Goal: Information Seeking & Learning: Learn about a topic

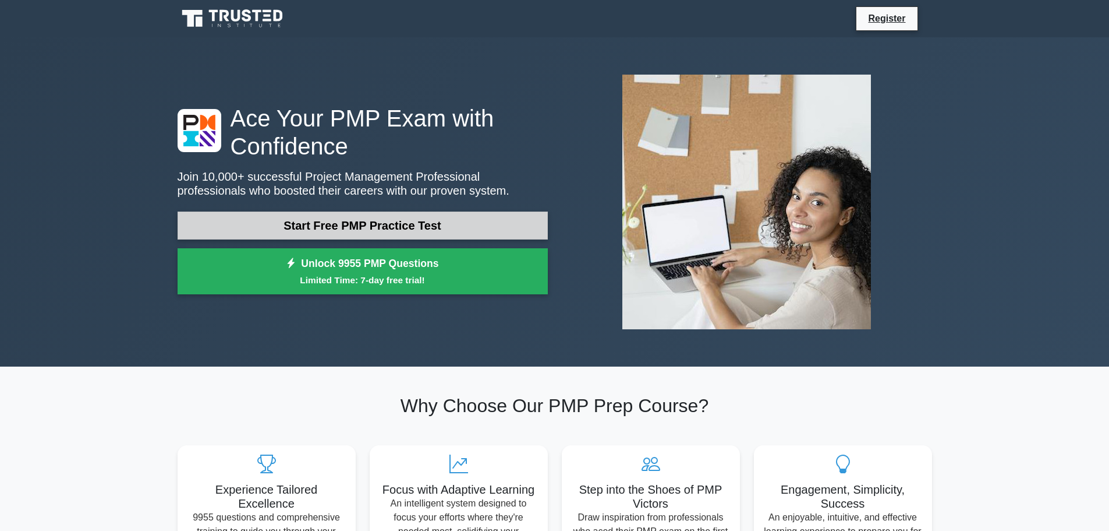
click at [335, 225] on link "Start Free PMP Practice Test" at bounding box center [363, 225] width 370 height 28
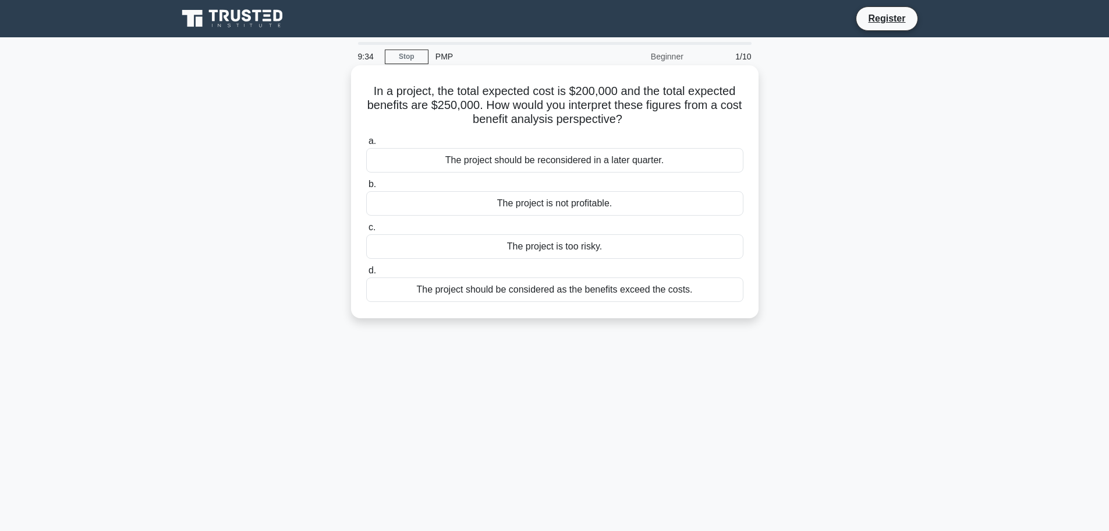
click at [552, 296] on div "The project should be considered as the benefits exceed the costs." at bounding box center [554, 289] width 377 height 24
click at [366, 274] on input "d. The project should be considered as the benefits exceed the costs." at bounding box center [366, 271] width 0 height 8
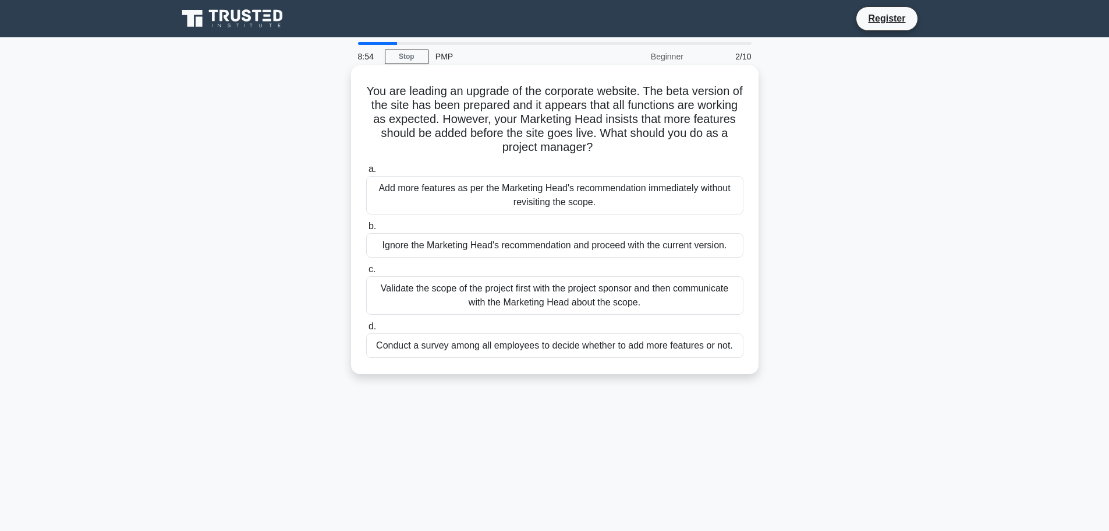
click at [549, 295] on div "Validate the scope of the project first with the project sponsor and then commu…" at bounding box center [554, 295] width 377 height 38
click at [366, 273] on input "c. Validate the scope of the project first with the project sponsor and then co…" at bounding box center [366, 270] width 0 height 8
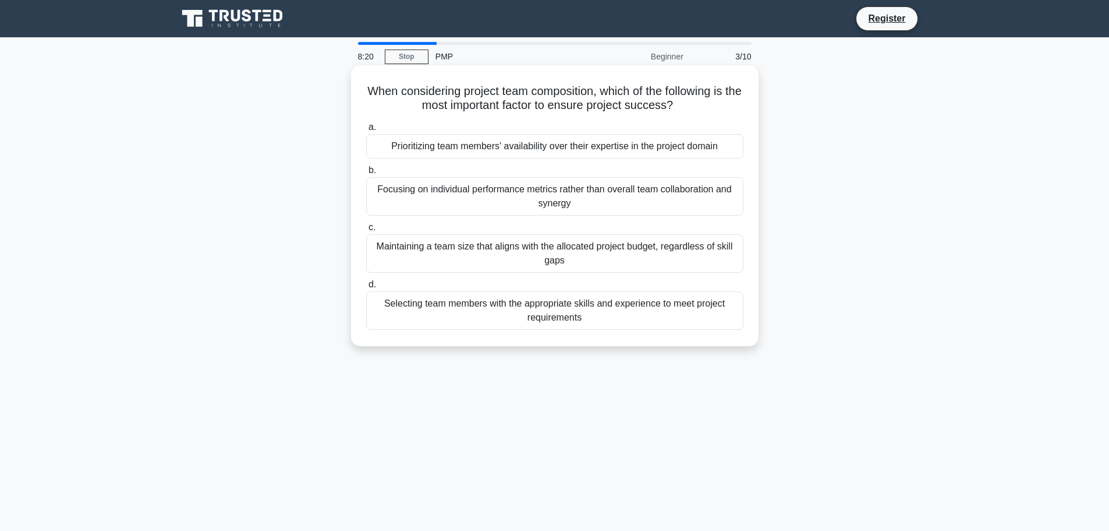
click at [485, 310] on div "Selecting team members with the appropriate skills and experience to meet proje…" at bounding box center [554, 310] width 377 height 38
click at [366, 288] on input "d. Selecting team members with the appropriate skills and experience to meet pr…" at bounding box center [366, 285] width 0 height 8
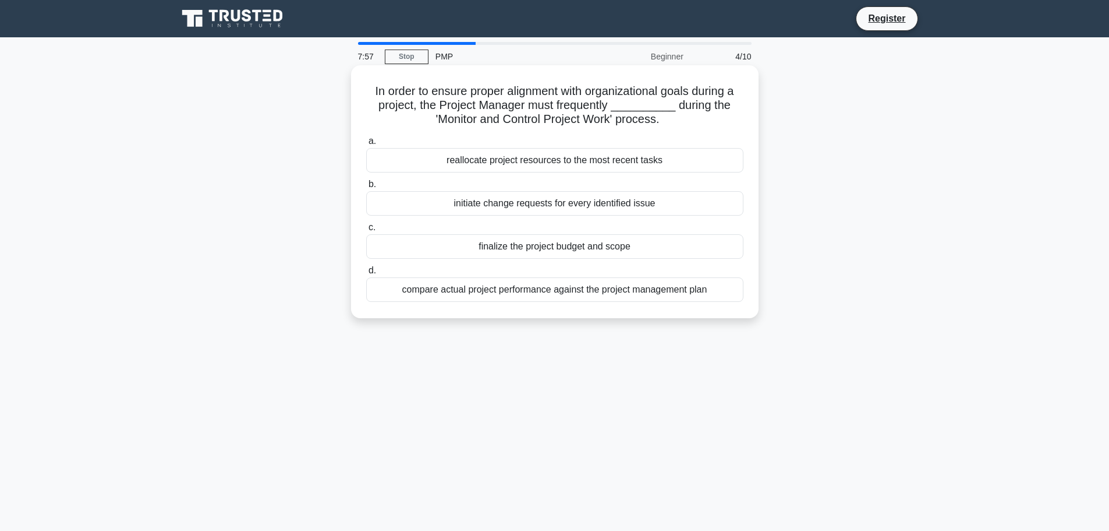
click at [510, 295] on div "compare actual project performance against the project management plan" at bounding box center [554, 289] width 377 height 24
click at [366, 274] on input "d. compare actual project performance against the project management plan" at bounding box center [366, 271] width 0 height 8
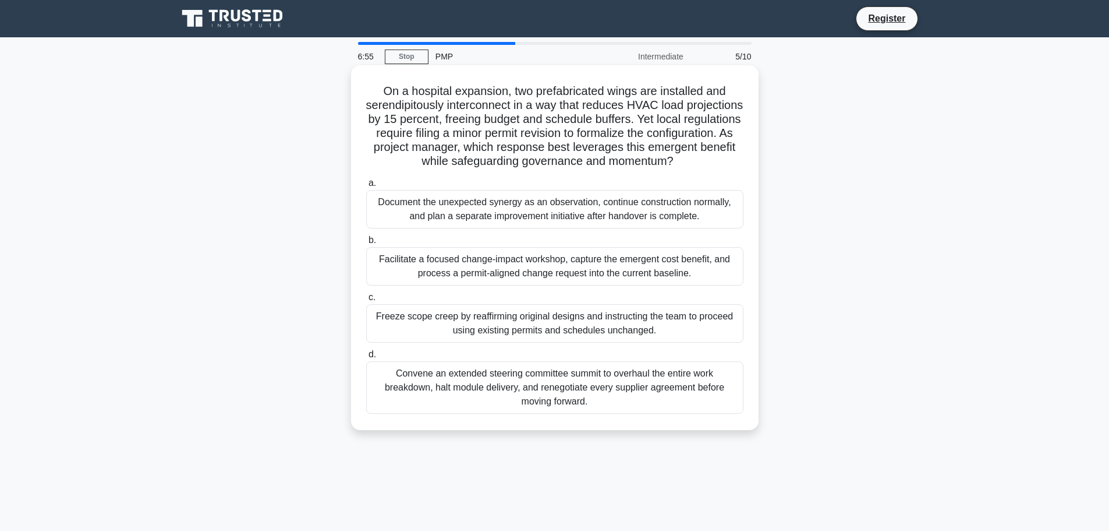
click at [478, 392] on div "Convene an extended steering committee summit to overhaul the entire work break…" at bounding box center [554, 387] width 377 height 52
click at [366, 358] on input "d. Convene an extended steering committee summit to overhaul the entire work br…" at bounding box center [366, 355] width 0 height 8
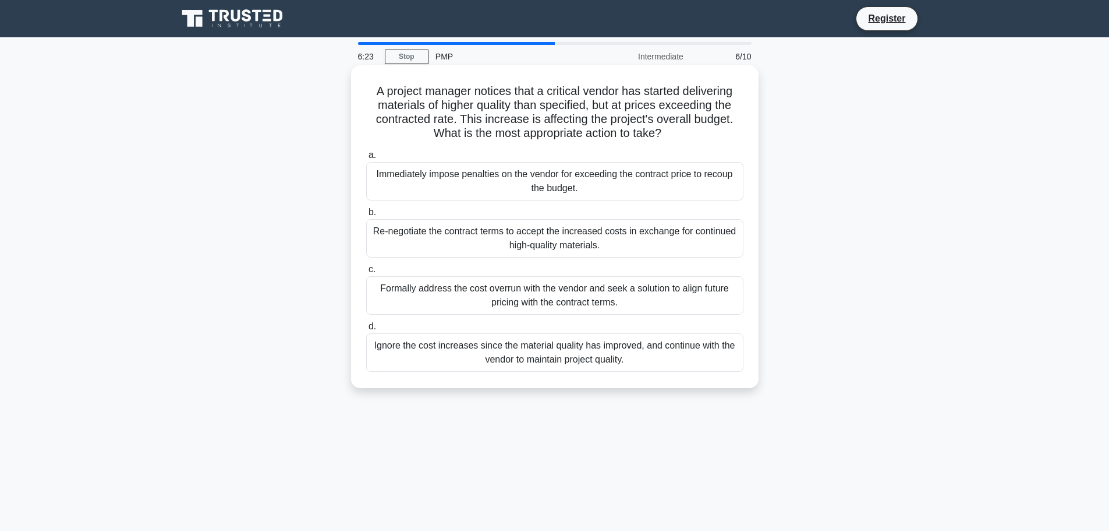
click at [431, 303] on div "Formally address the cost overrun with the vendor and seek a solution to align …" at bounding box center [554, 295] width 377 height 38
click at [366, 273] on input "c. Formally address the cost overrun with the vendor and seek a solution to ali…" at bounding box center [366, 270] width 0 height 8
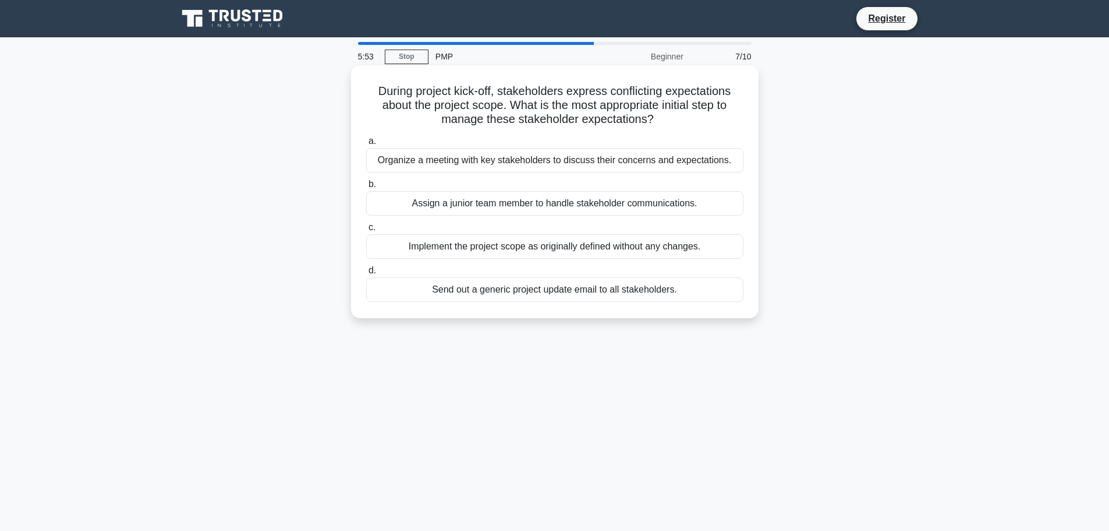
click at [515, 161] on div "Organize a meeting with key stakeholders to discuss their concerns and expectat…" at bounding box center [554, 160] width 377 height 24
click at [366, 145] on input "a. Organize a meeting with key stakeholders to discuss their concerns and expec…" at bounding box center [366, 141] width 0 height 8
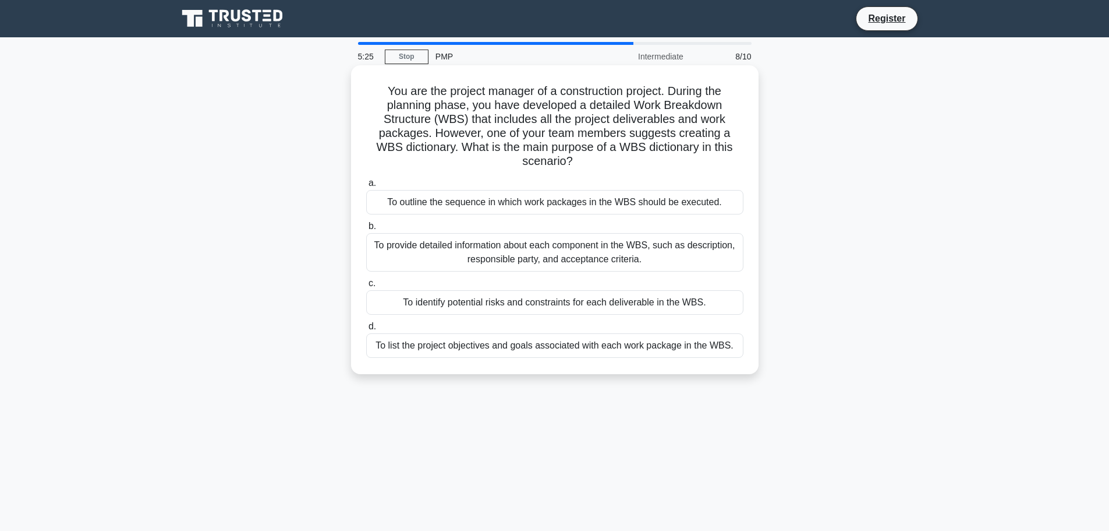
click at [503, 254] on div "To provide detailed information about each component in the WBS, such as descri…" at bounding box center [554, 252] width 377 height 38
click at [366, 230] on input "b. To provide detailed information about each component in the WBS, such as des…" at bounding box center [366, 226] width 0 height 8
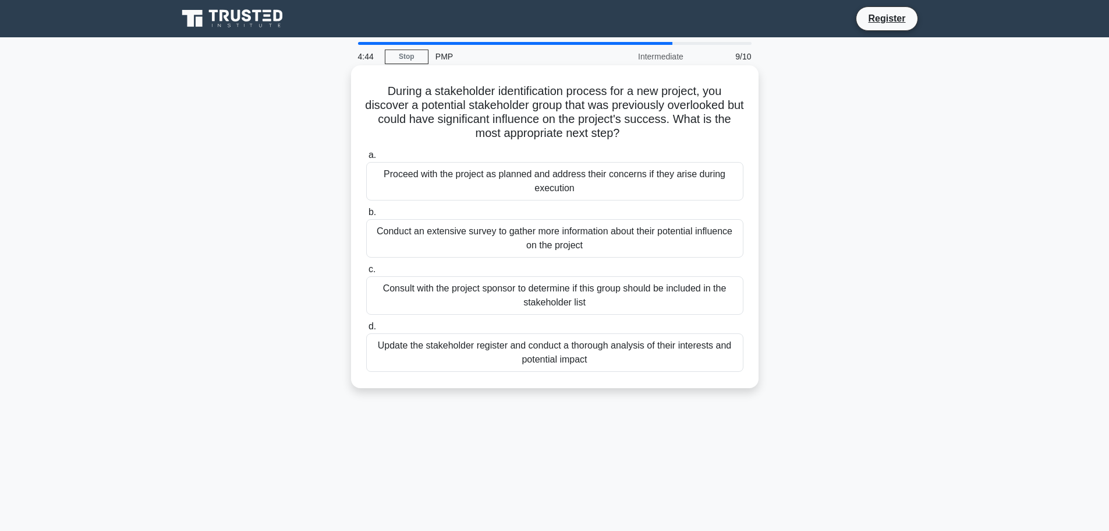
click at [504, 295] on div "Consult with the project sponsor to determine if this group should be included …" at bounding box center [554, 295] width 377 height 38
click at [366, 273] on input "c. Consult with the project sponsor to determine if this group should be includ…" at bounding box center [366, 270] width 0 height 8
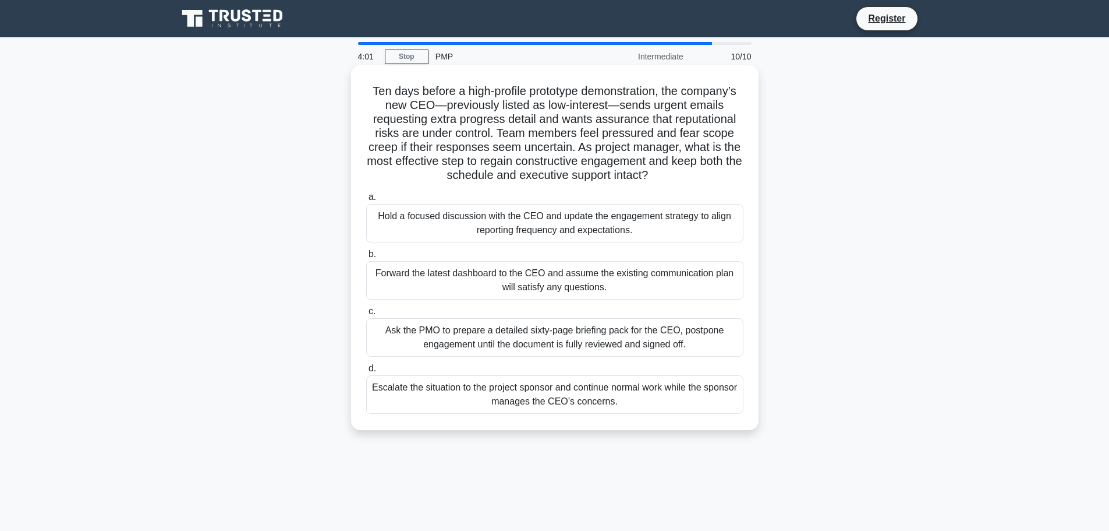
click at [468, 393] on div "Escalate the situation to the project sponsor and continue normal work while th…" at bounding box center [554, 394] width 377 height 38
click at [366, 372] on input "d. Escalate the situation to the project sponsor and continue normal work while…" at bounding box center [366, 369] width 0 height 8
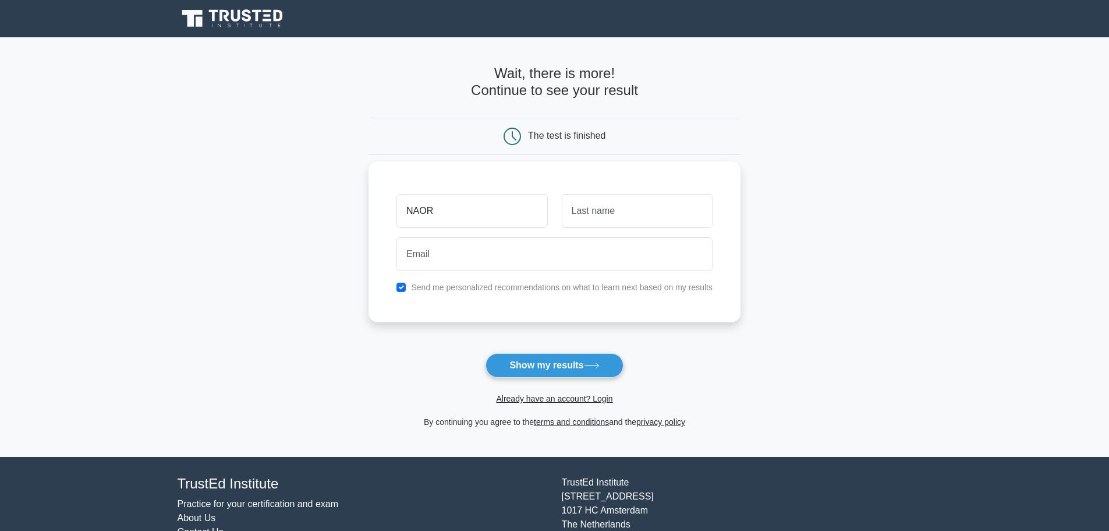
type input "NAOR"
type input "ט"
type input "Yosef"
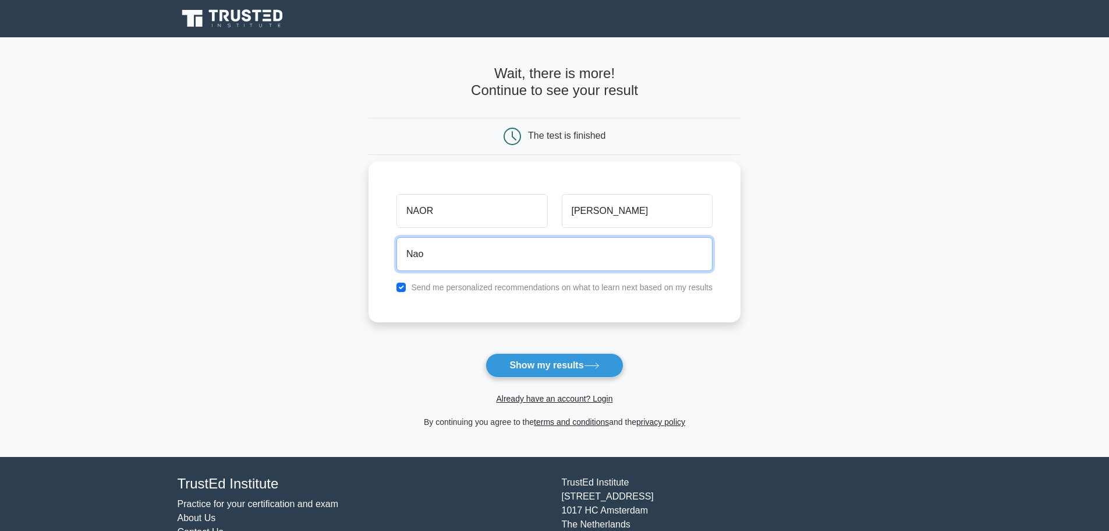
type input "naor.yosef@boeing.com"
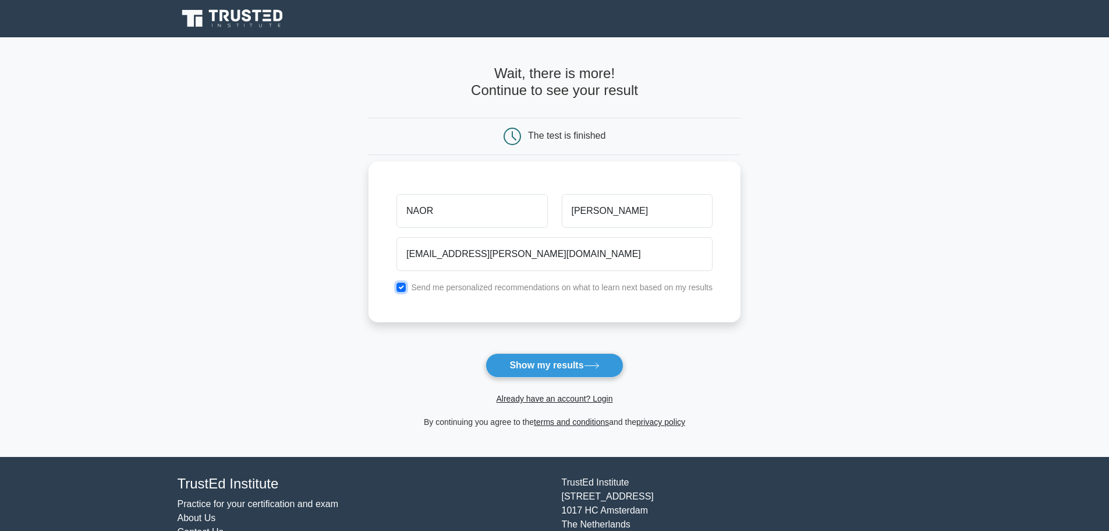
click at [404, 290] on input "checkbox" at bounding box center [401, 286] width 9 height 9
checkbox input "false"
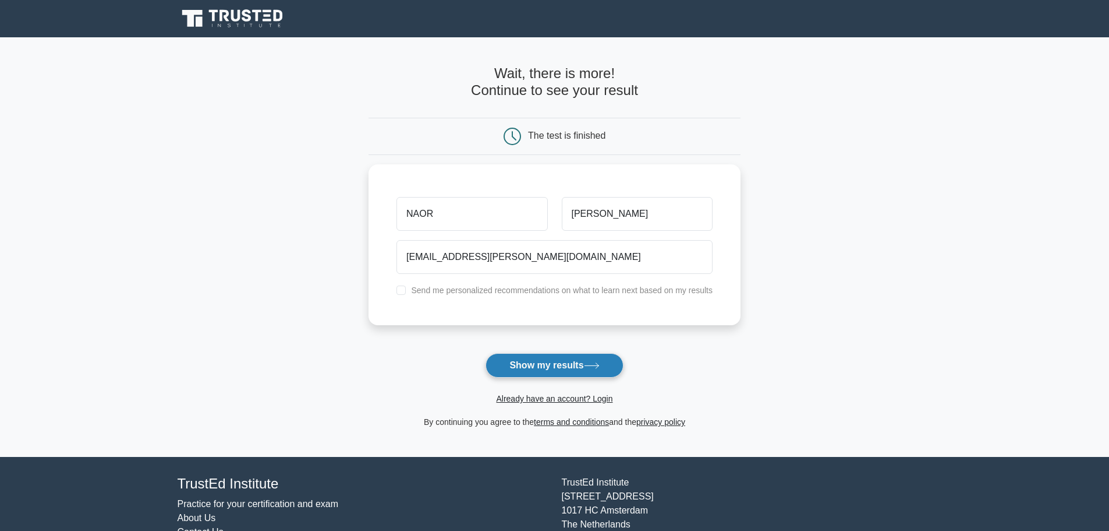
click at [554, 360] on button "Show my results" at bounding box center [554, 365] width 137 height 24
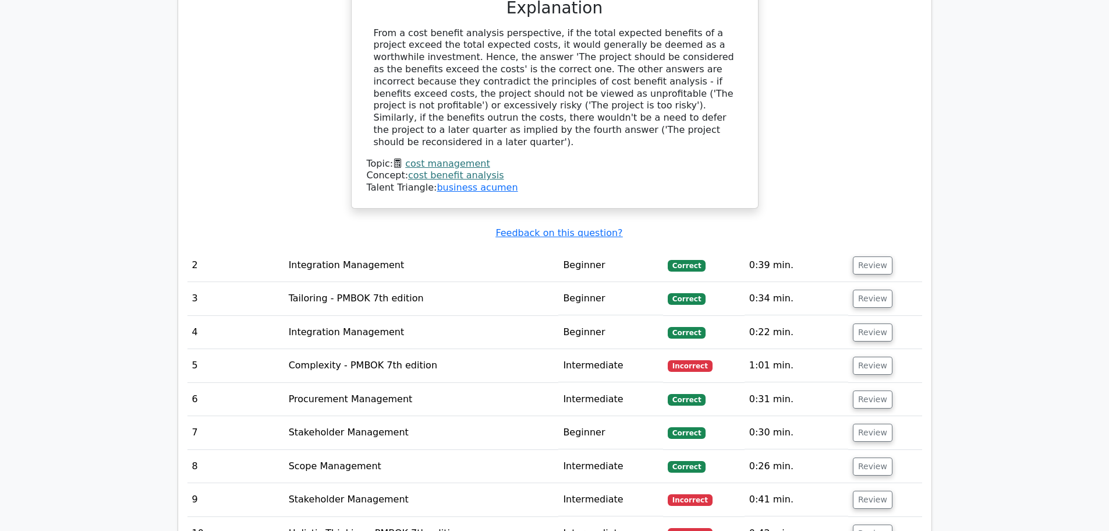
scroll to position [1398, 0]
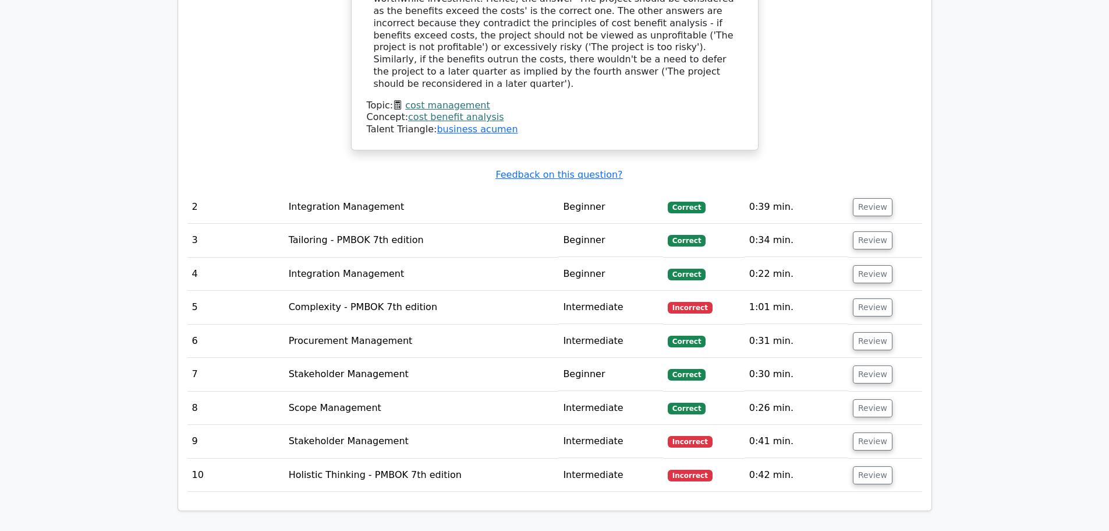
click at [488, 291] on td "Complexity - PMBOK 7th edition" at bounding box center [421, 307] width 275 height 33
click at [456, 291] on td "Complexity - PMBOK 7th edition" at bounding box center [421, 307] width 275 height 33
click at [871, 298] on button "Review" at bounding box center [873, 307] width 40 height 18
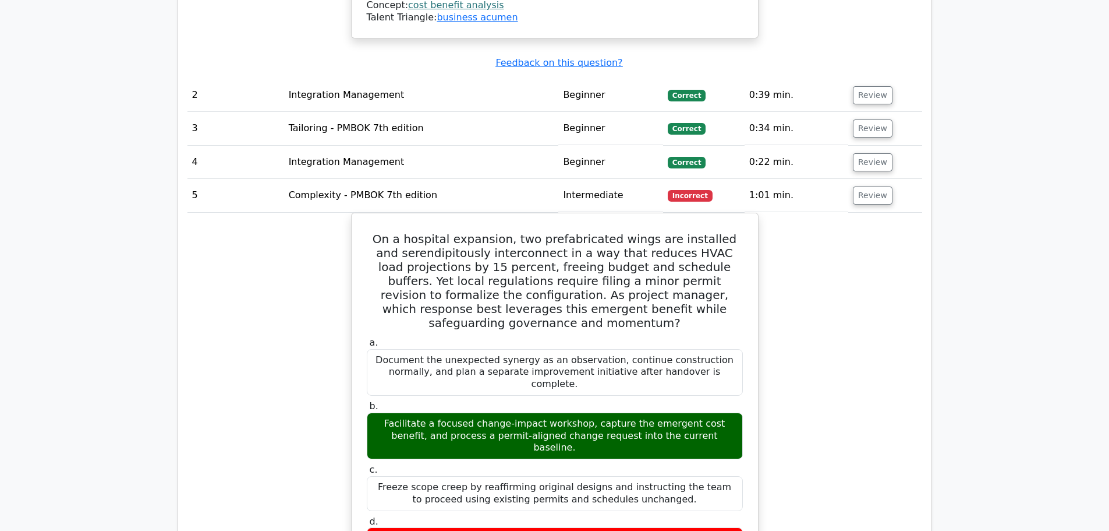
scroll to position [1572, 0]
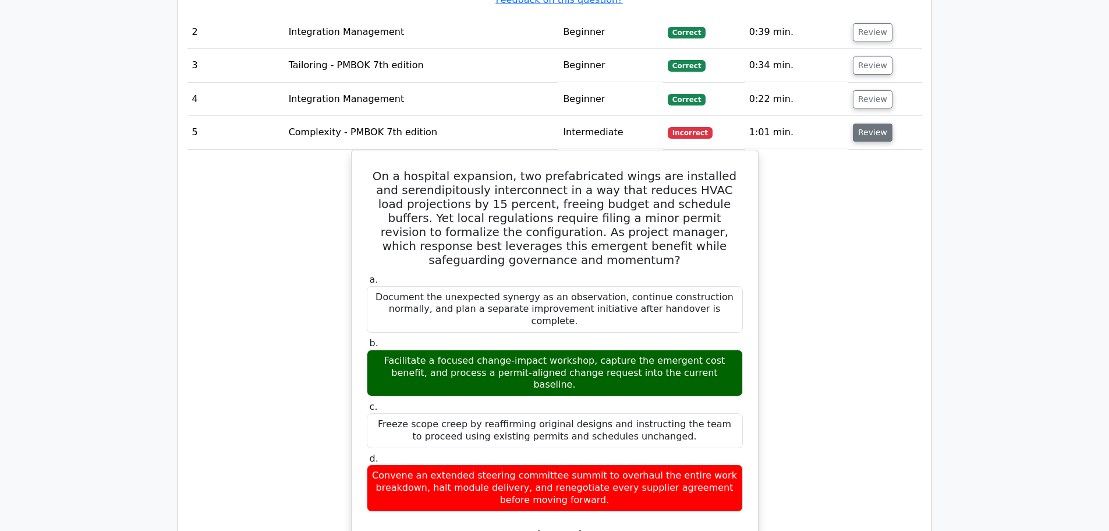
click at [857, 123] on button "Review" at bounding box center [873, 132] width 40 height 18
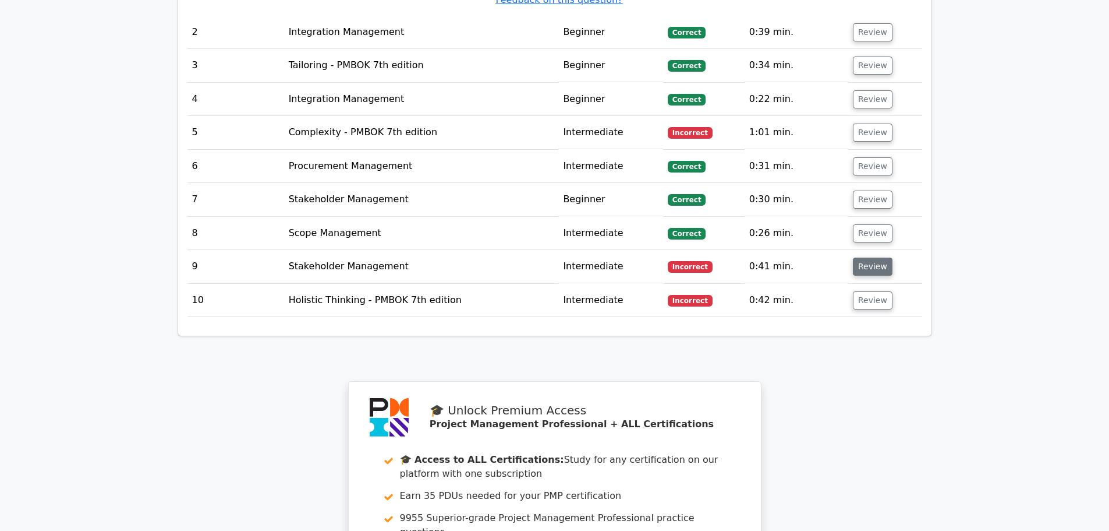
click at [870, 257] on button "Review" at bounding box center [873, 266] width 40 height 18
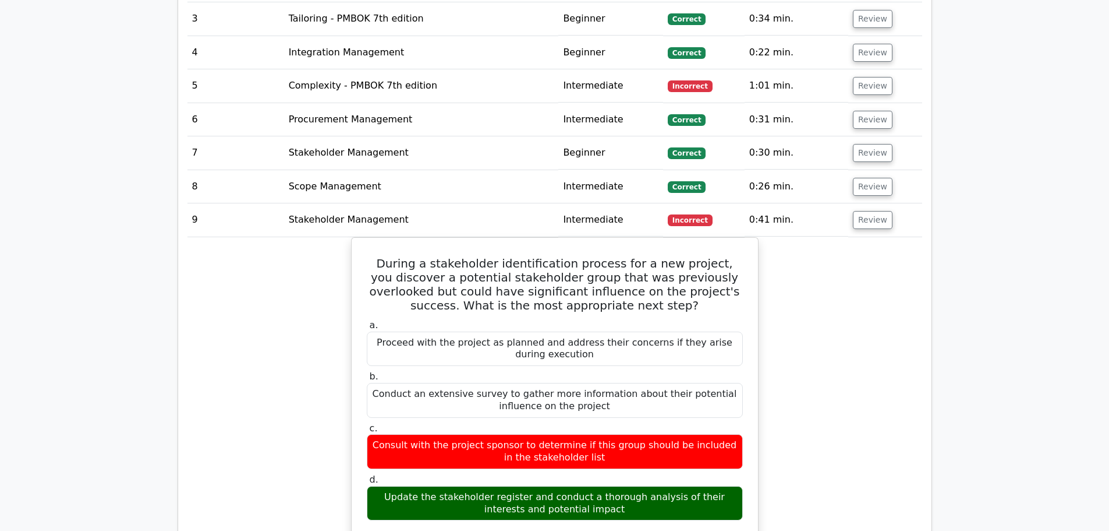
scroll to position [1689, 0]
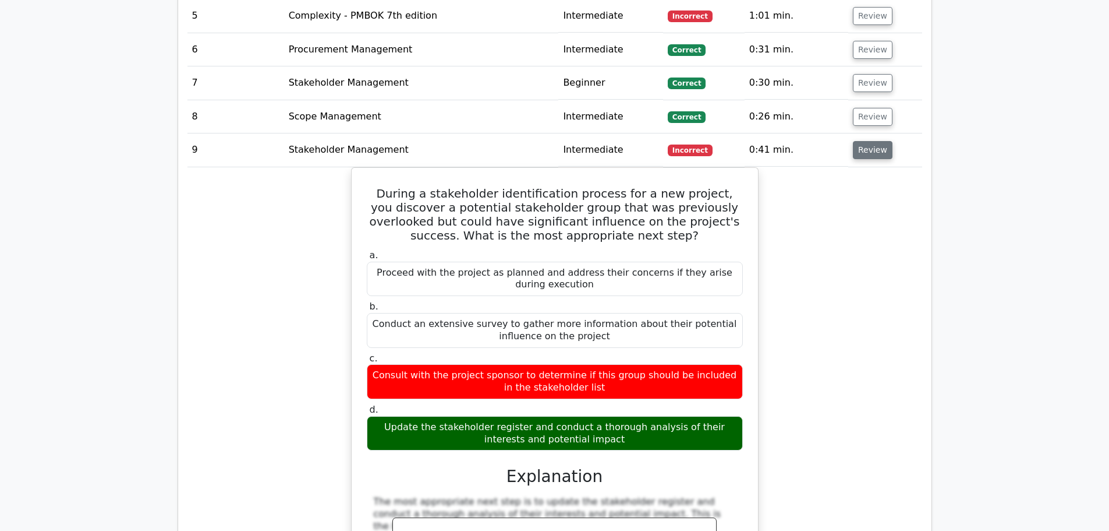
click at [867, 141] on button "Review" at bounding box center [873, 150] width 40 height 18
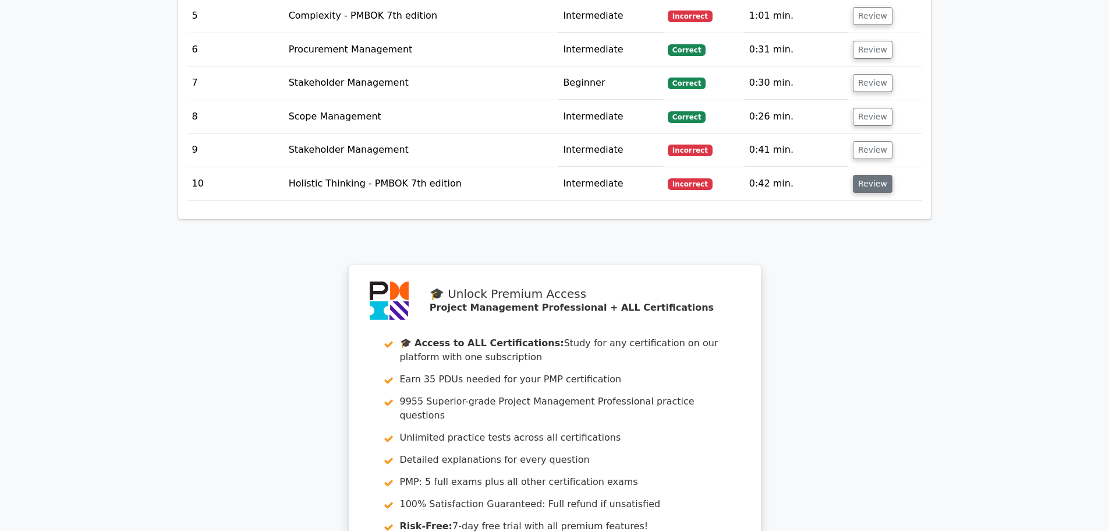
click at [861, 175] on button "Review" at bounding box center [873, 184] width 40 height 18
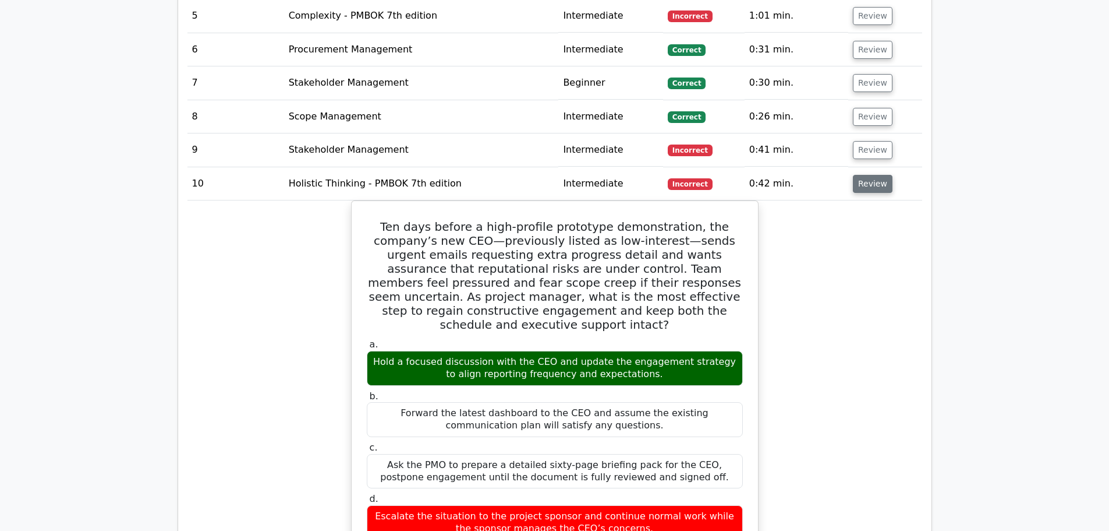
click at [870, 175] on button "Review" at bounding box center [873, 184] width 40 height 18
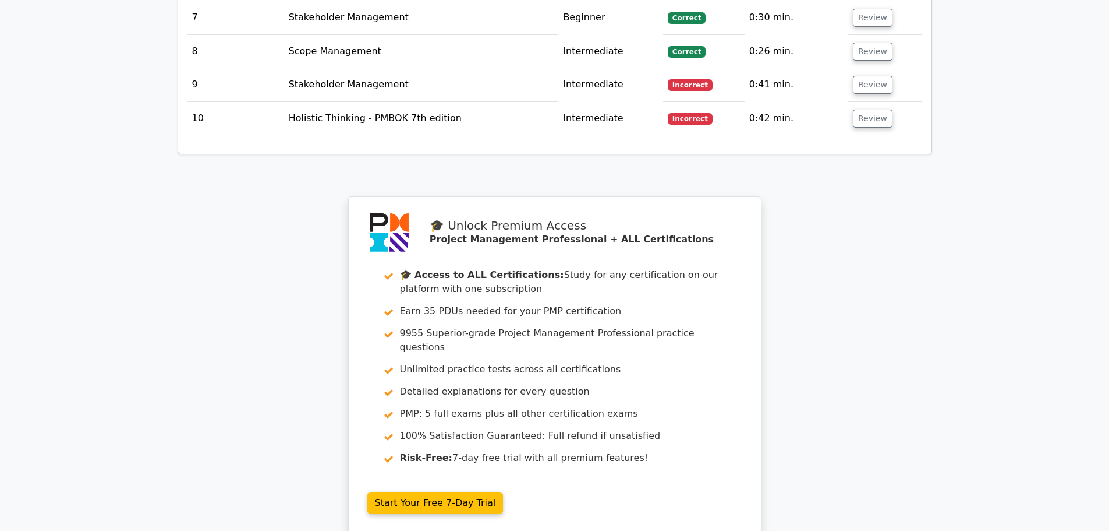
scroll to position [1922, 0]
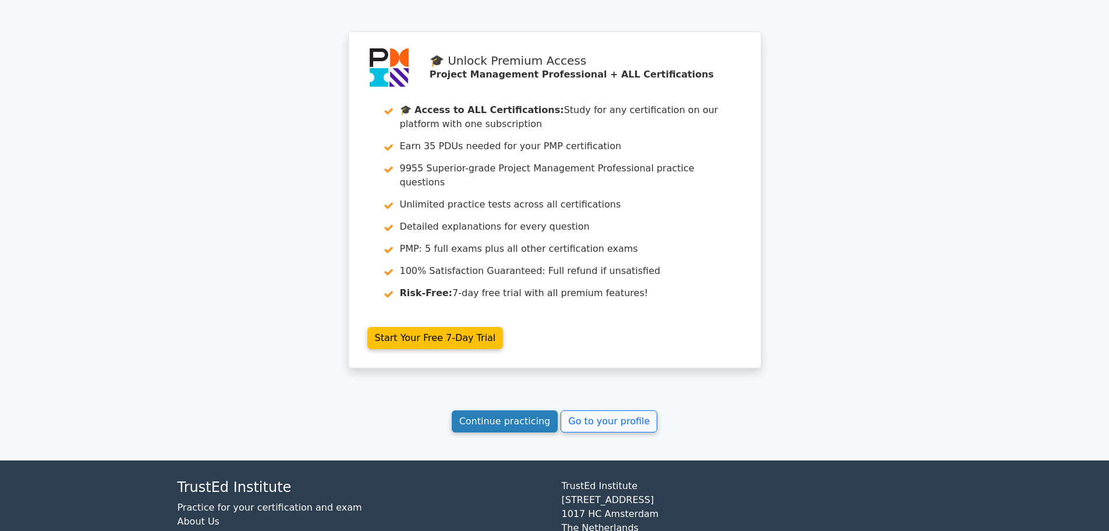
click at [504, 410] on link "Continue practicing" at bounding box center [505, 421] width 107 height 22
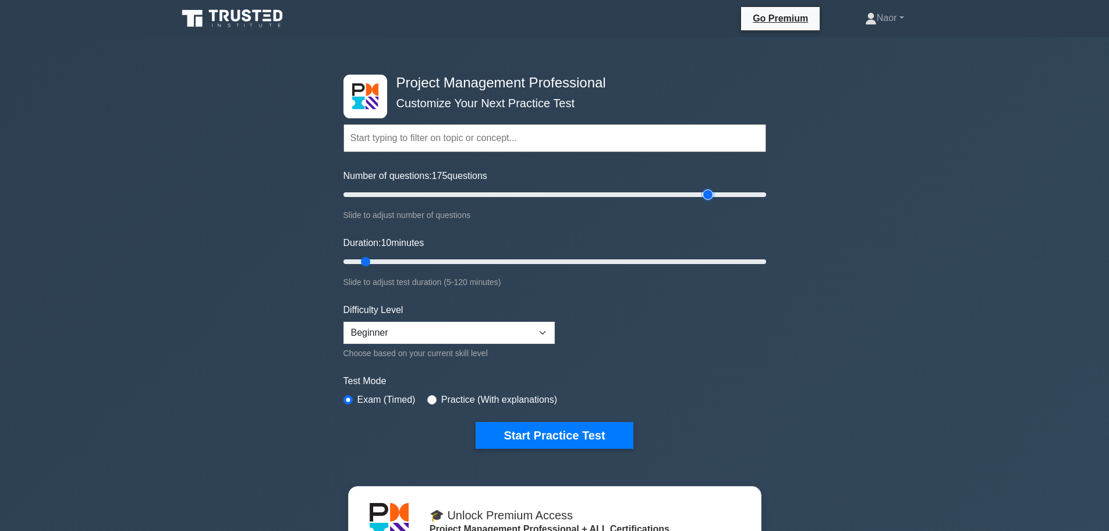
drag, startPoint x: 362, startPoint y: 194, endPoint x: 711, endPoint y: 186, distance: 349.5
click at [711, 188] on input "Number of questions: 175 questions" at bounding box center [555, 195] width 423 height 14
drag, startPoint x: 708, startPoint y: 189, endPoint x: 366, endPoint y: 186, distance: 342.5
type input "15"
click at [366, 188] on input "Number of questions: 15 questions" at bounding box center [555, 195] width 423 height 14
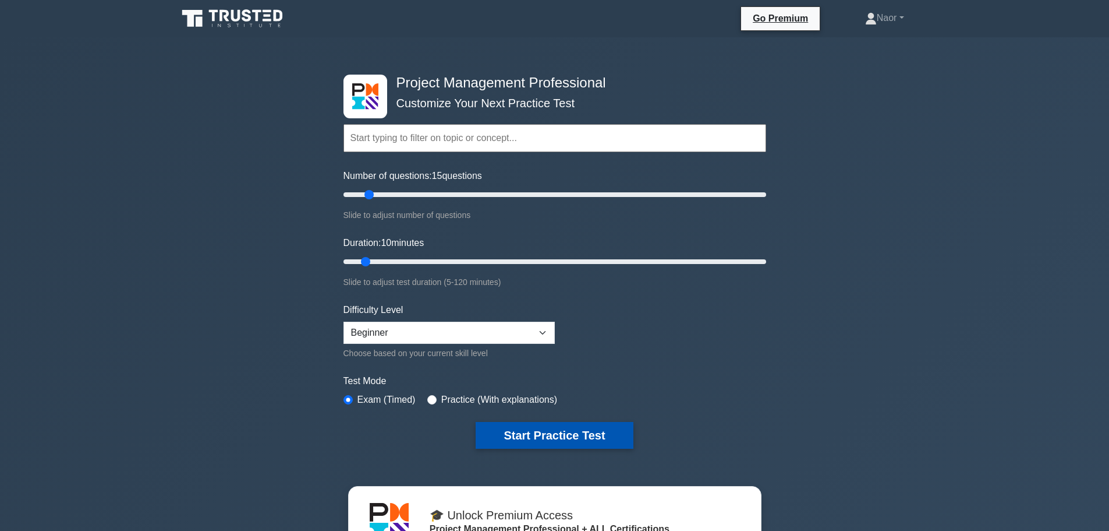
click at [554, 432] on button "Start Practice Test" at bounding box center [554, 435] width 157 height 27
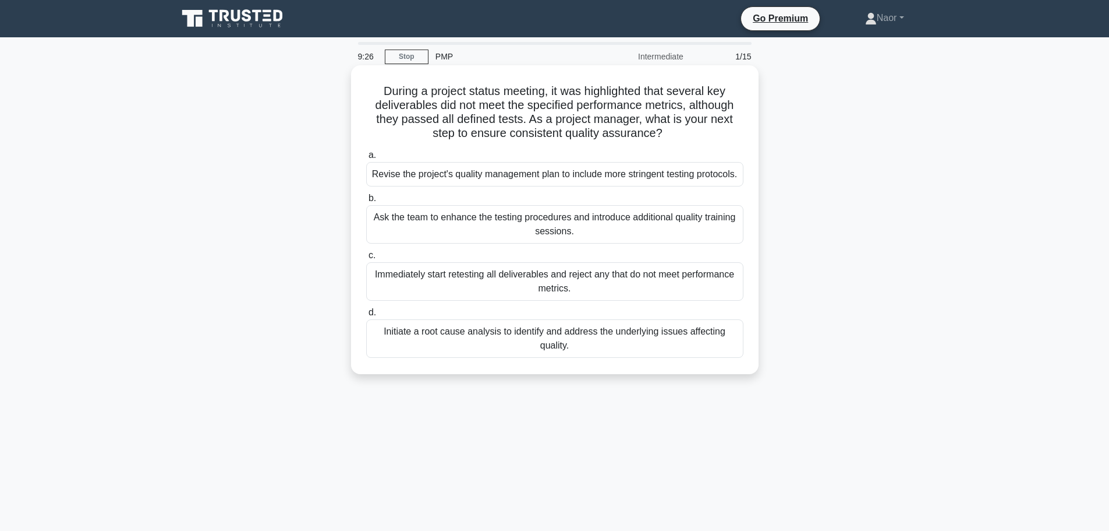
click at [530, 355] on div "Initiate a root cause analysis to identify and address the underlying issues af…" at bounding box center [554, 338] width 377 height 38
click at [366, 316] on input "d. Initiate a root cause analysis to identify and address the underlying issues…" at bounding box center [366, 313] width 0 height 8
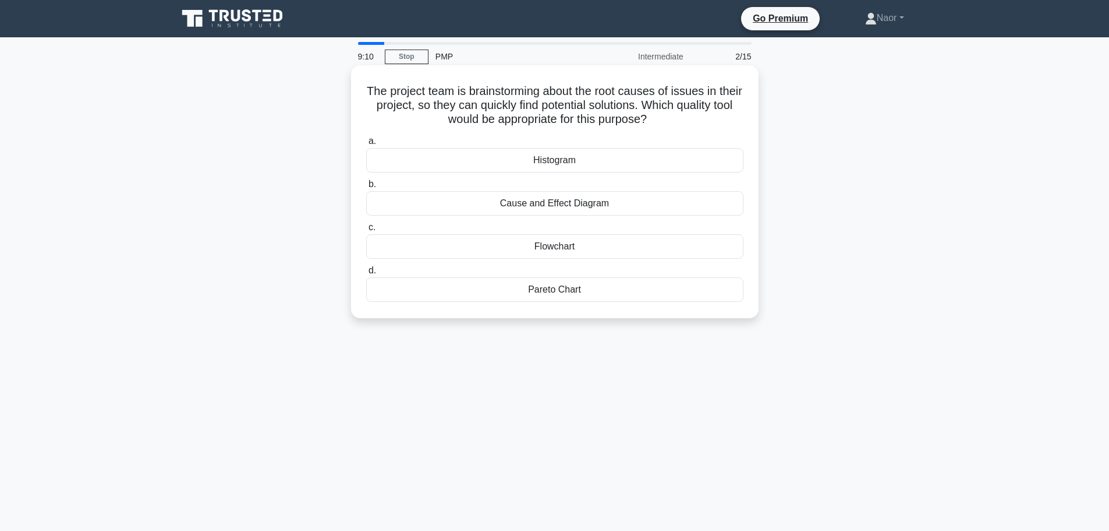
click at [526, 207] on div "Cause and Effect Diagram" at bounding box center [554, 203] width 377 height 24
click at [366, 188] on input "b. Cause and Effect Diagram" at bounding box center [366, 185] width 0 height 8
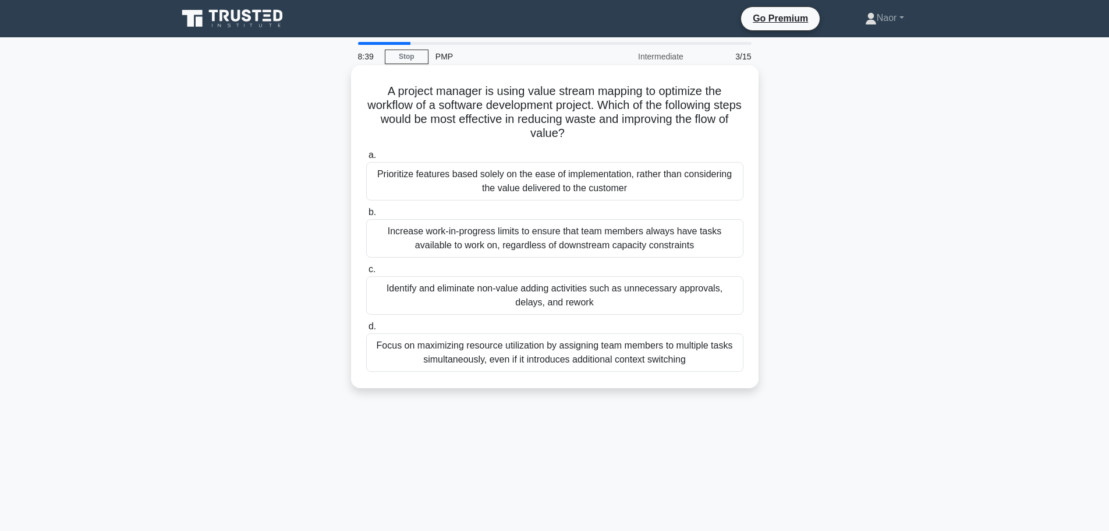
click at [521, 295] on div "Identify and eliminate non-value adding activities such as unnecessary approval…" at bounding box center [554, 295] width 377 height 38
click at [366, 273] on input "c. Identify and eliminate non-value adding activities such as unnecessary appro…" at bounding box center [366, 270] width 0 height 8
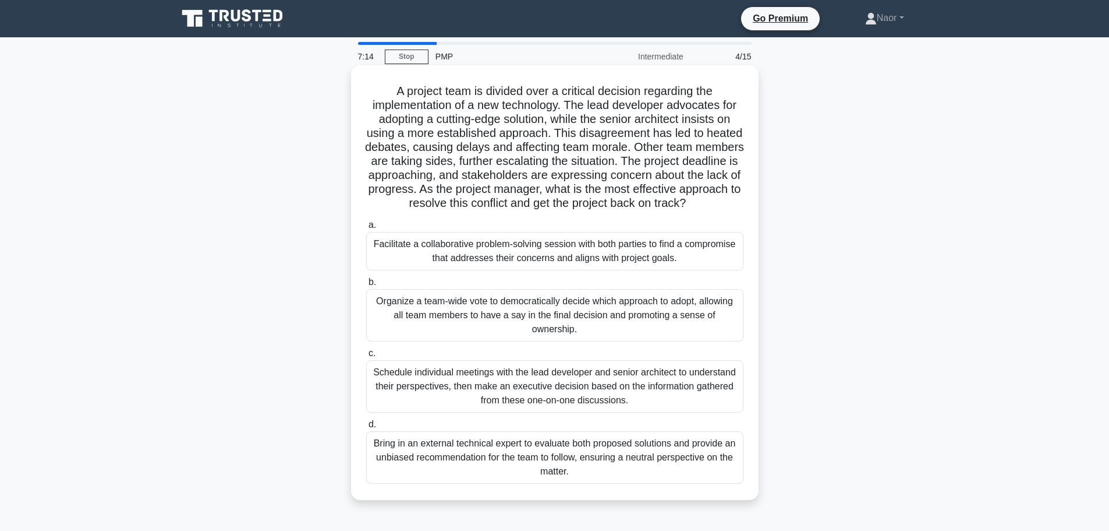
click at [439, 266] on div "Facilitate a collaborative problem-solving session with both parties to find a …" at bounding box center [554, 251] width 377 height 38
click at [366, 229] on input "a. Facilitate a collaborative problem-solving session with both parties to find…" at bounding box center [366, 225] width 0 height 8
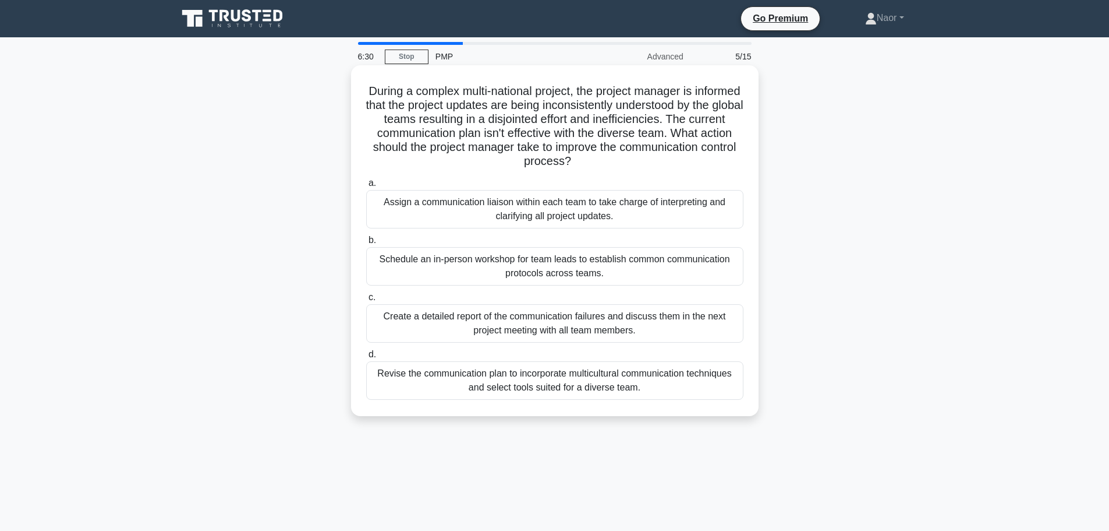
click at [504, 379] on div "Revise the communication plan to incorporate multicultural communication techni…" at bounding box center [554, 380] width 377 height 38
click at [366, 358] on input "d. Revise the communication plan to incorporate multicultural communication tec…" at bounding box center [366, 355] width 0 height 8
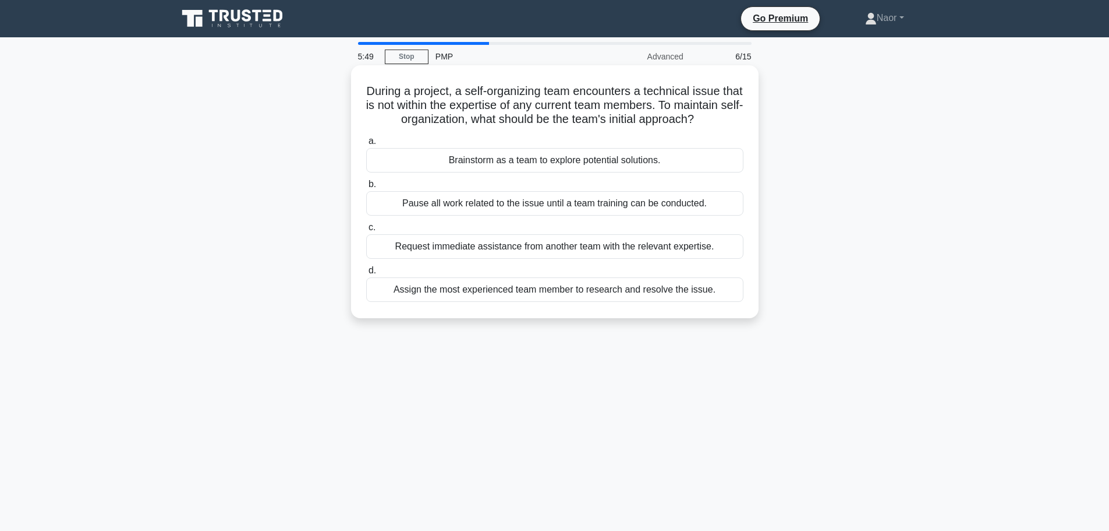
click at [499, 172] on div "Brainstorm as a team to explore potential solutions." at bounding box center [554, 160] width 377 height 24
click at [366, 145] on input "a. Brainstorm as a team to explore potential solutions." at bounding box center [366, 141] width 0 height 8
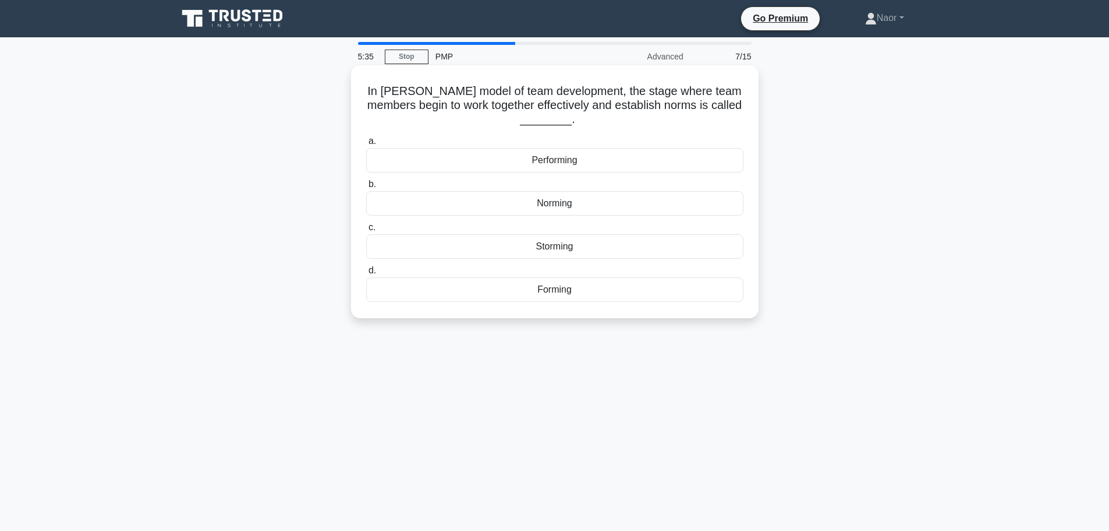
click at [563, 158] on div "Performing" at bounding box center [554, 160] width 377 height 24
click at [366, 145] on input "a. Performing" at bounding box center [366, 141] width 0 height 8
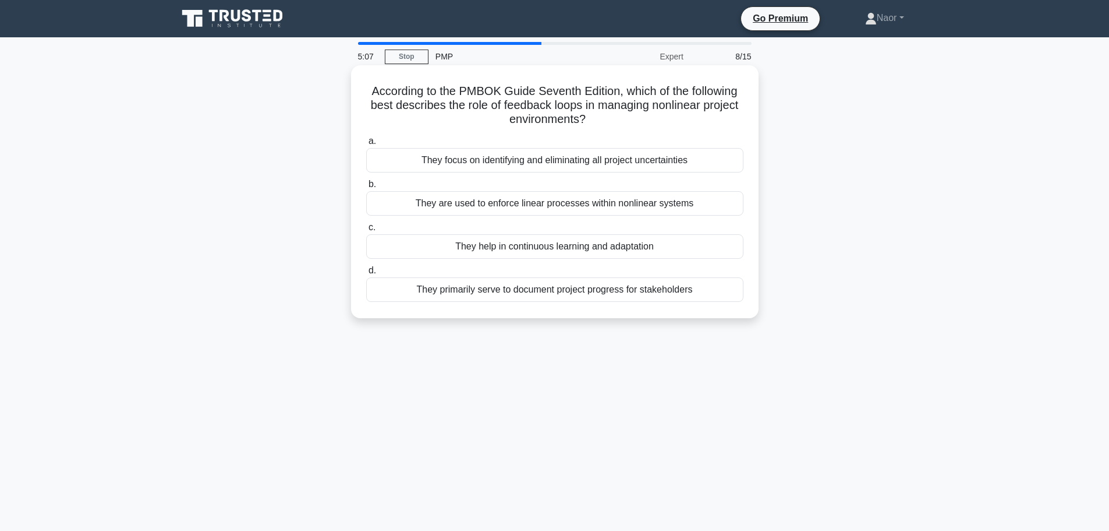
click at [536, 250] on div "They help in continuous learning and adaptation" at bounding box center [554, 246] width 377 height 24
click at [366, 231] on input "c. They help in continuous learning and adaptation" at bounding box center [366, 228] width 0 height 8
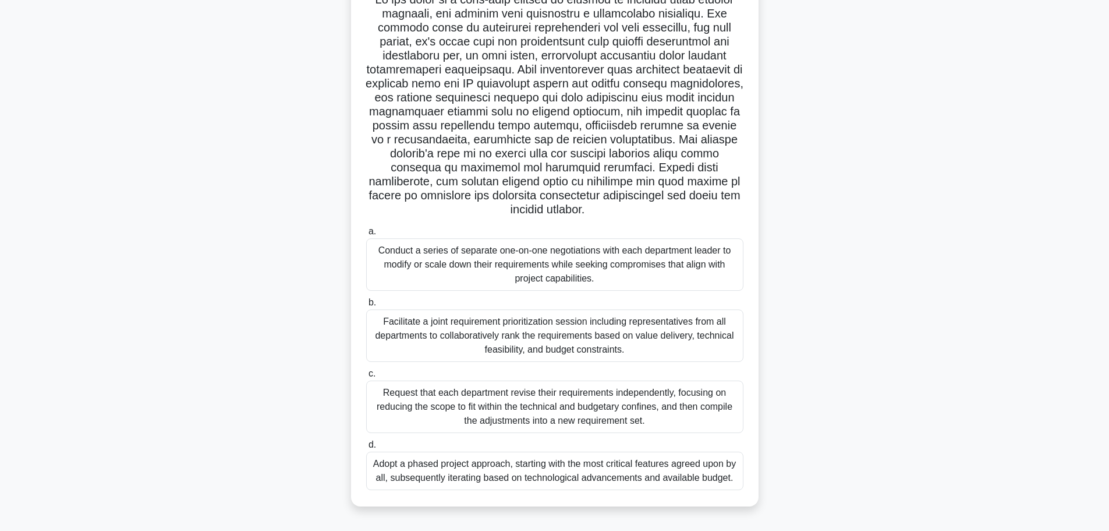
scroll to position [98, 0]
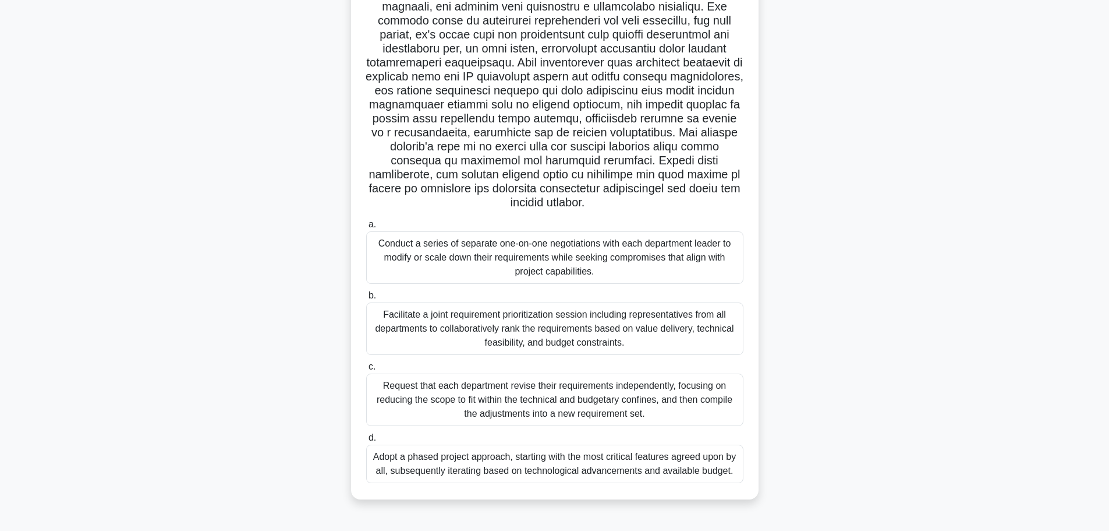
click at [500, 461] on div "Adopt a phased project approach, starting with the most critical features agree…" at bounding box center [554, 463] width 377 height 38
click at [366, 441] on input "d. Adopt a phased project approach, starting with the most critical features ag…" at bounding box center [366, 438] width 0 height 8
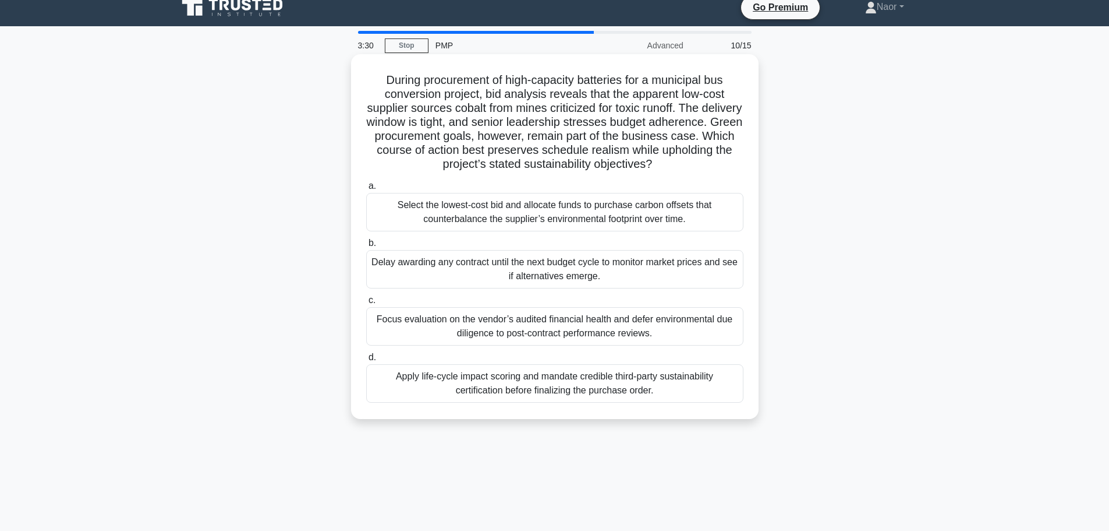
scroll to position [0, 0]
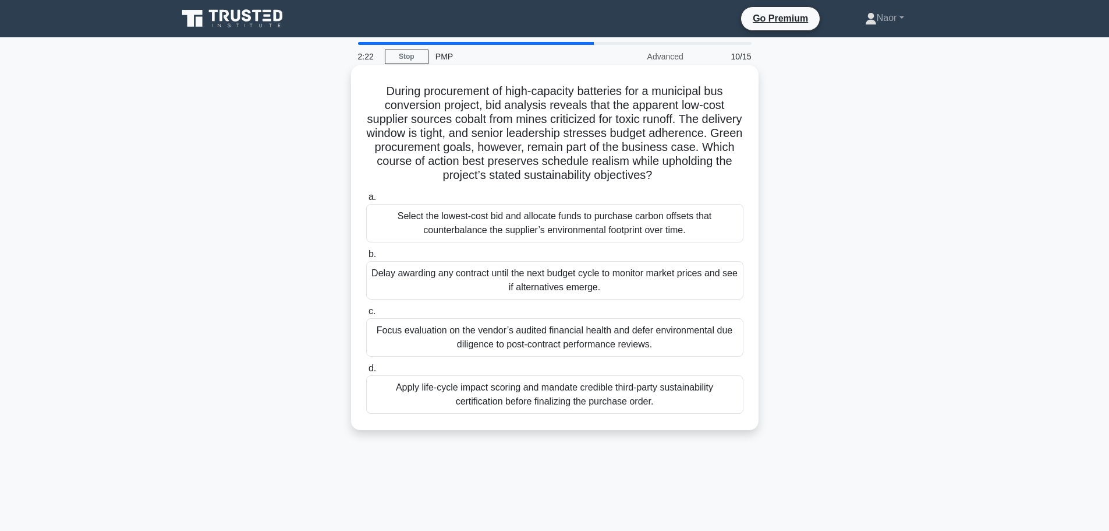
click at [529, 340] on div "Focus evaluation on the vendor’s audited financial health and defer environment…" at bounding box center [554, 337] width 377 height 38
click at [366, 315] on input "c. Focus evaluation on the vendor’s audited financial health and defer environm…" at bounding box center [366, 311] width 0 height 8
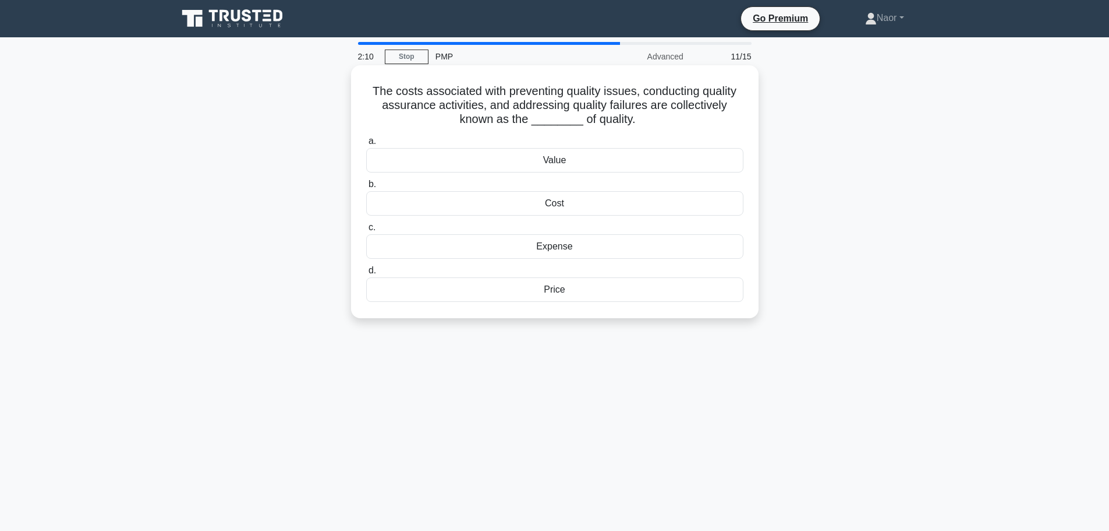
click at [563, 161] on div "Value" at bounding box center [554, 160] width 377 height 24
click at [366, 145] on input "a. Value" at bounding box center [366, 141] width 0 height 8
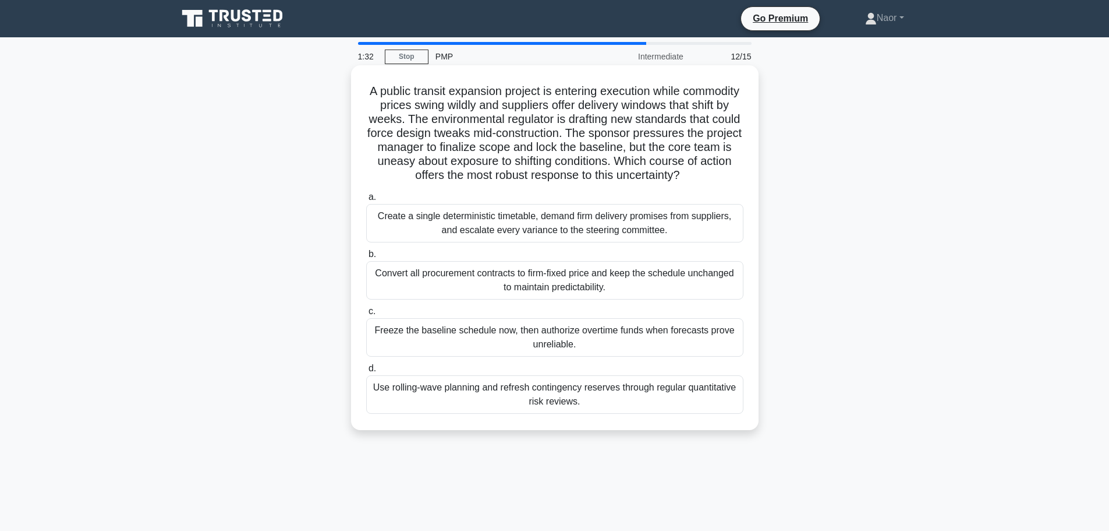
click at [543, 237] on div "Create a single deterministic timetable, demand firm delivery promises from sup…" at bounding box center [554, 223] width 377 height 38
click at [366, 201] on input "a. Create a single deterministic timetable, demand firm delivery promises from …" at bounding box center [366, 197] width 0 height 8
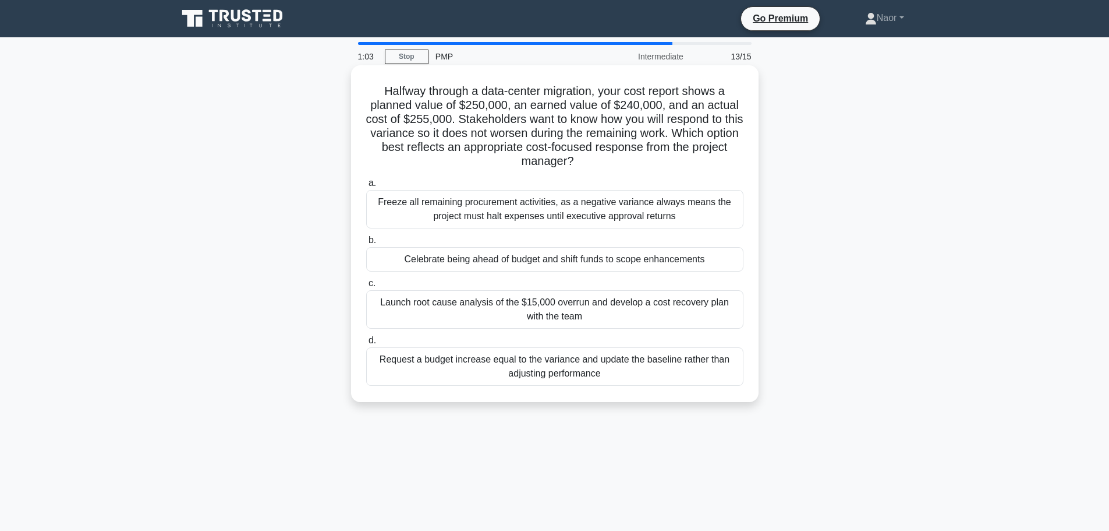
click at [502, 309] on div "Launch root cause analysis of the $15,000 overrun and develop a cost recovery p…" at bounding box center [554, 309] width 377 height 38
click at [366, 287] on input "c. Launch root cause analysis of the $15,000 overrun and develop a cost recover…" at bounding box center [366, 284] width 0 height 8
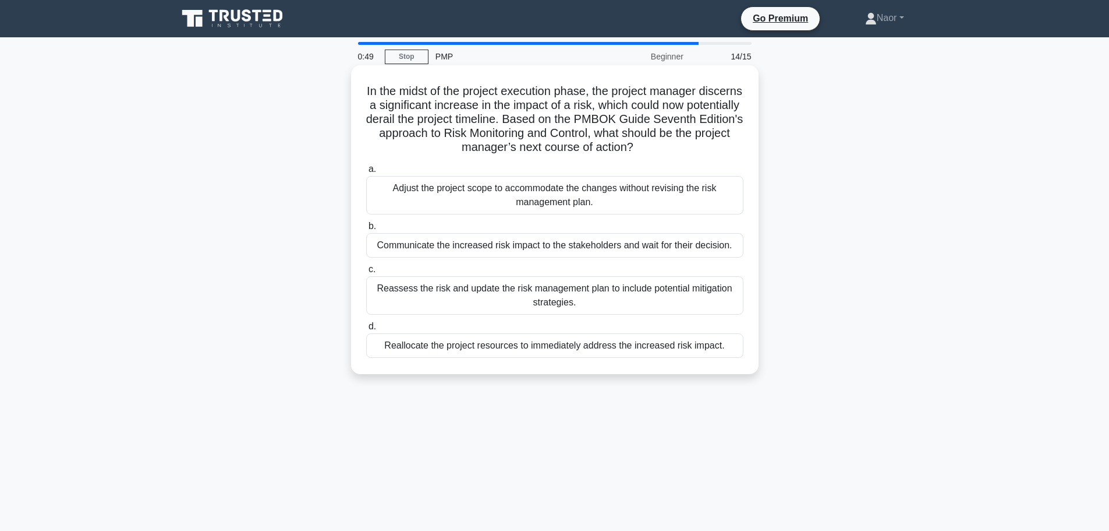
click at [575, 299] on div "Reassess the risk and update the risk management plan to include potential miti…" at bounding box center [554, 295] width 377 height 38
click at [366, 273] on input "c. Reassess the risk and update the risk management plan to include potential m…" at bounding box center [366, 270] width 0 height 8
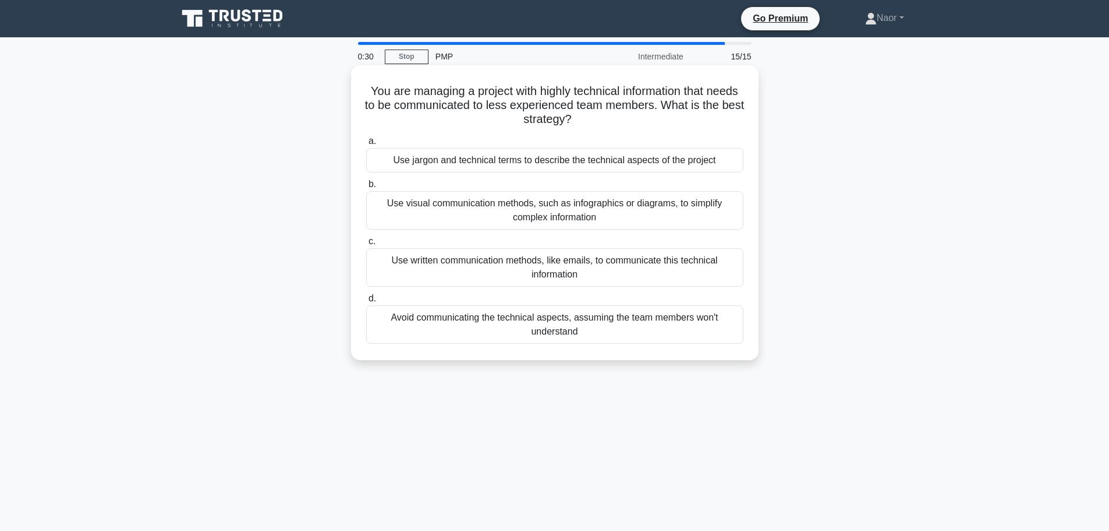
click at [479, 210] on div "Use visual communication methods, such as infographics or diagrams, to simplify…" at bounding box center [554, 210] width 377 height 38
click at [366, 188] on input "b. Use visual communication methods, such as infographics or diagrams, to simpl…" at bounding box center [366, 185] width 0 height 8
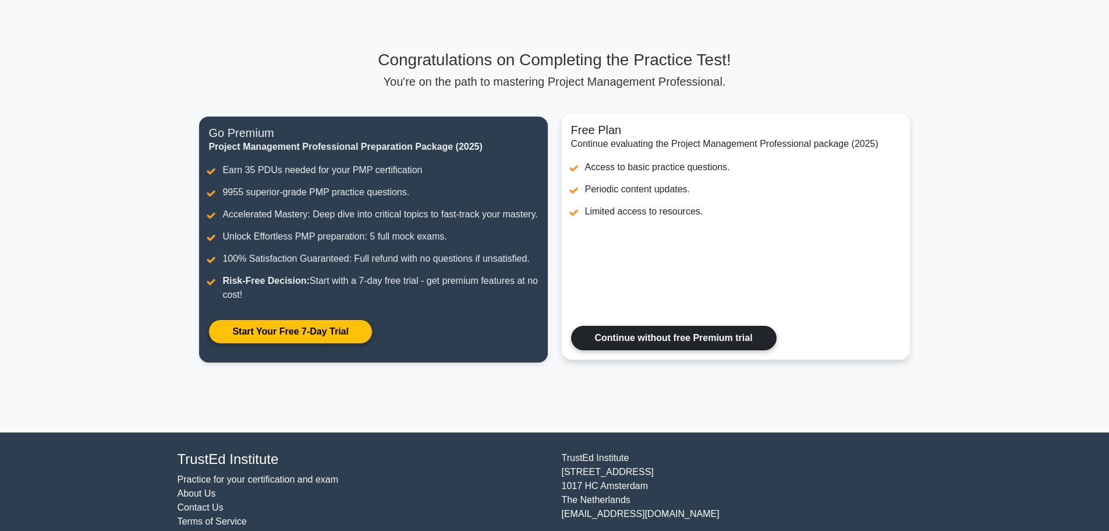
scroll to position [87, 0]
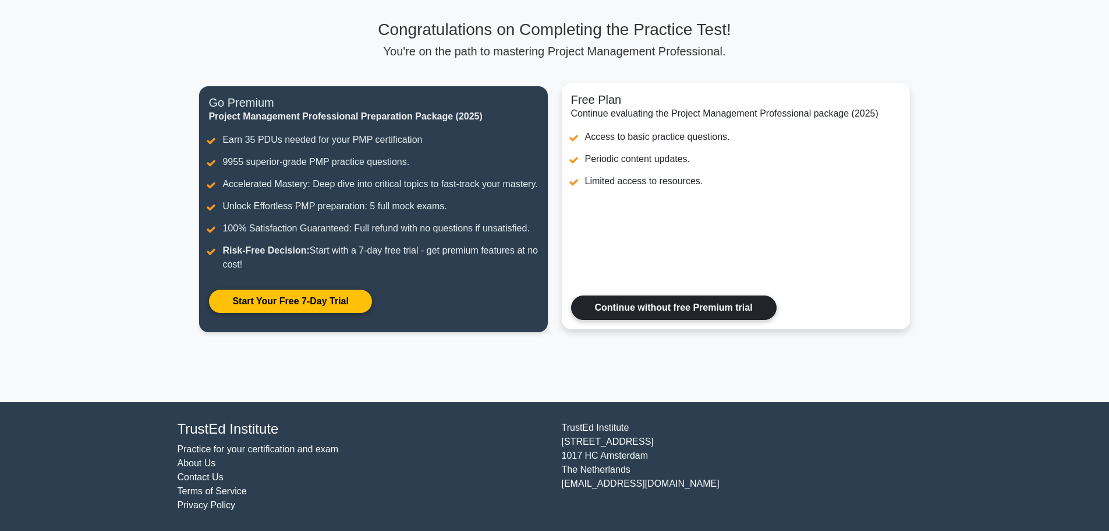
click at [644, 310] on link "Continue without free Premium trial" at bounding box center [674, 307] width 206 height 24
